Goal: Information Seeking & Learning: Find specific fact

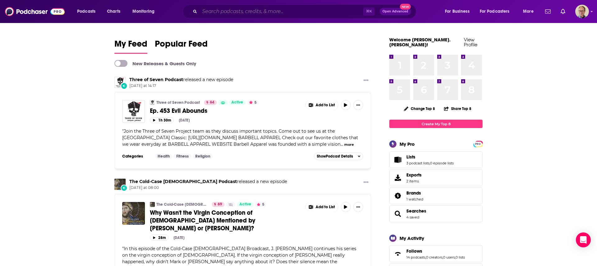
click at [237, 12] on input "Search podcasts, credits, & more..." at bounding box center [282, 12] width 164 height 10
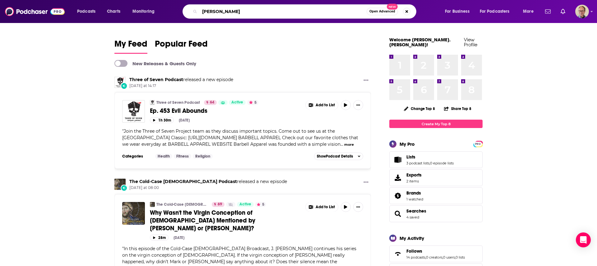
type input "[PERSON_NAME]"
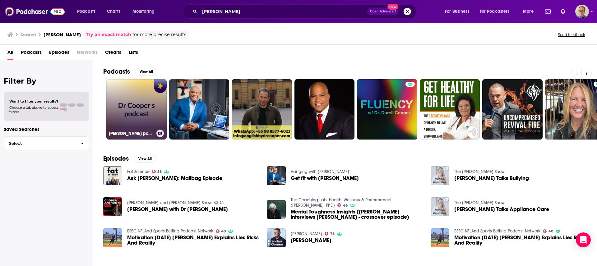
click at [133, 108] on link "[PERSON_NAME] podcast" at bounding box center [136, 109] width 60 height 60
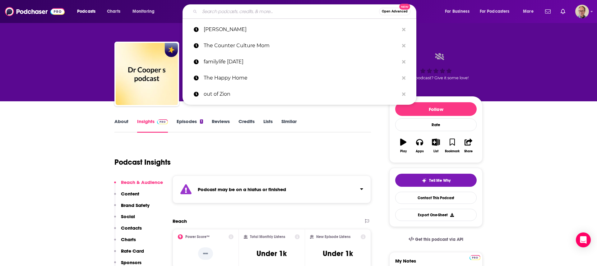
click at [257, 9] on input "Search podcasts, credits, & more..." at bounding box center [290, 12] width 180 height 10
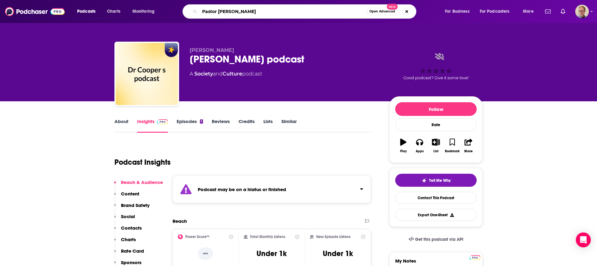
type input "Pastor [PERSON_NAME]"
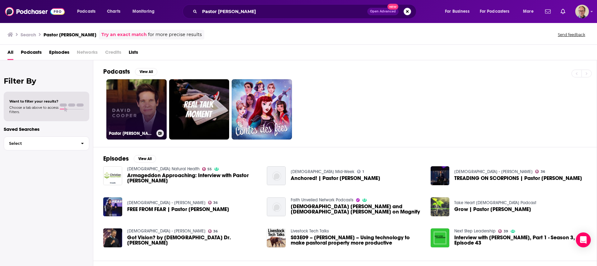
click at [133, 109] on link "Pastor [PERSON_NAME]" at bounding box center [136, 109] width 60 height 60
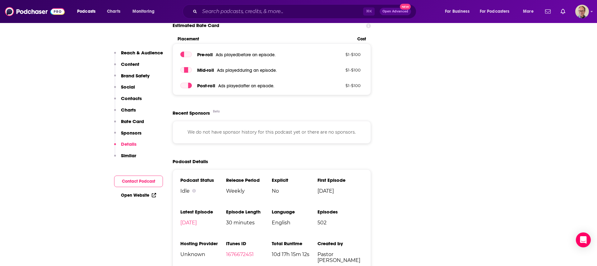
scroll to position [827, 0]
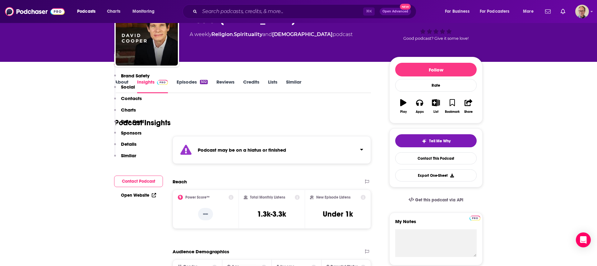
scroll to position [0, 0]
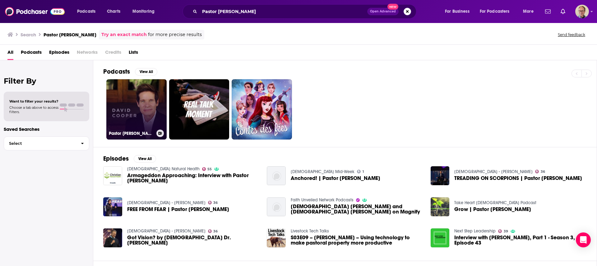
click at [141, 103] on link "Pastor [PERSON_NAME]" at bounding box center [136, 109] width 60 height 60
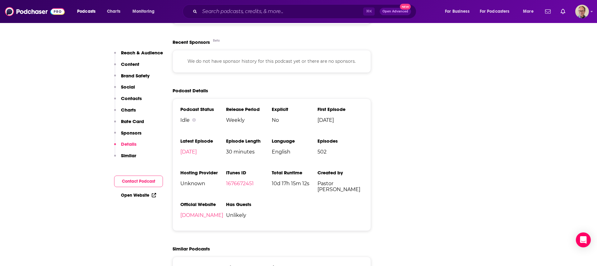
scroll to position [901, 0]
